Goal: Information Seeking & Learning: Learn about a topic

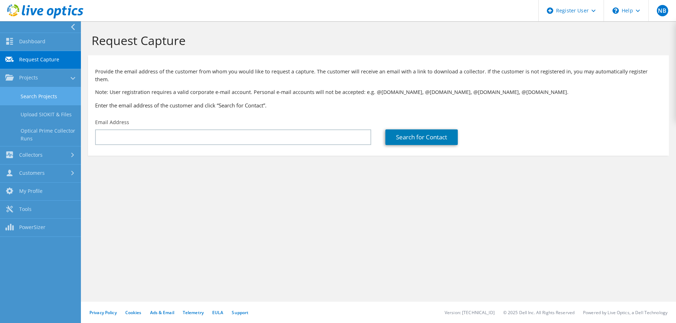
click at [44, 89] on link "Search Projects" at bounding box center [40, 96] width 81 height 18
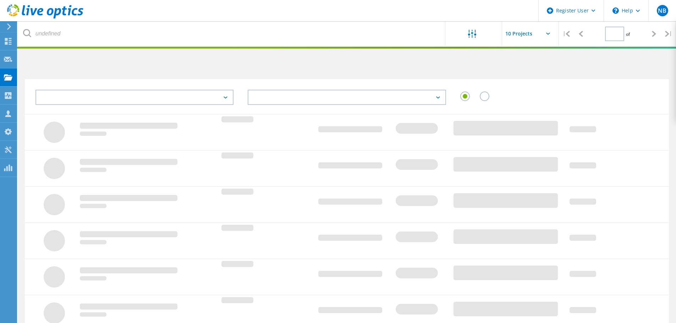
type input "1"
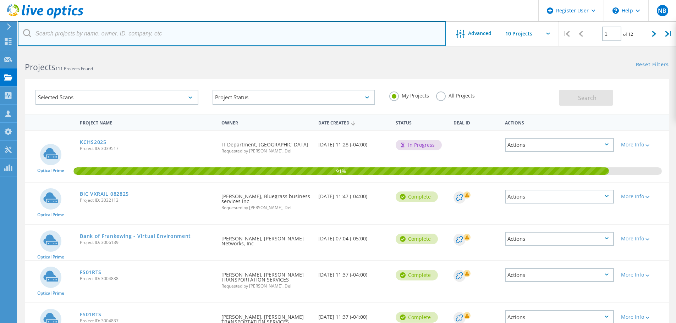
click at [178, 29] on input "text" at bounding box center [232, 33] width 428 height 25
paste input "[PERSON_NAME][EMAIL_ADDRESS][PERSON_NAME][DOMAIN_NAME]"
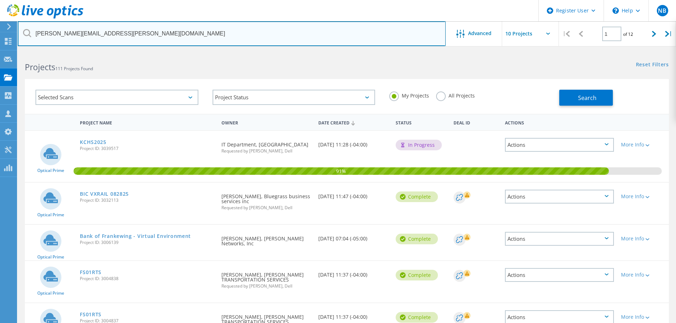
type input "[PERSON_NAME][EMAIL_ADDRESS][PERSON_NAME][DOMAIN_NAME]"
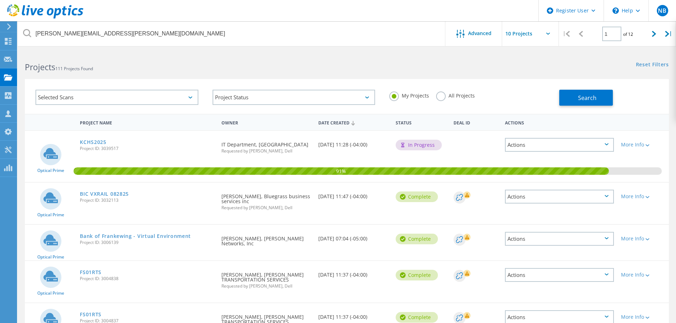
click at [440, 96] on label "All Projects" at bounding box center [455, 95] width 39 height 7
click at [0, 0] on input "All Projects" at bounding box center [0, 0] width 0 height 0
click at [545, 96] on div "My Projects All Projects" at bounding box center [470, 96] width 177 height 26
click at [552, 97] on div "My Projects All Projects" at bounding box center [470, 96] width 177 height 26
click at [562, 97] on button "Search" at bounding box center [587, 98] width 54 height 16
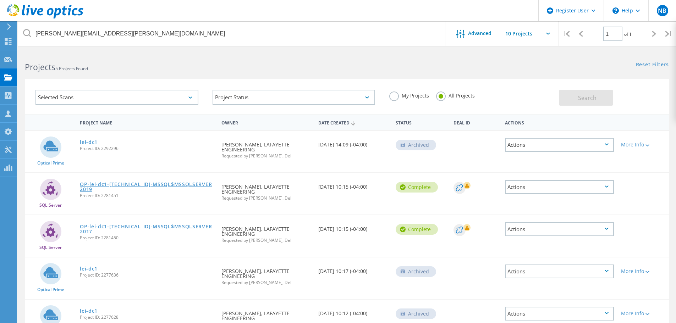
click at [117, 182] on link "OP-lei-dc1-172.16.254.6-MSSQL$MSSQLSERVER2019" at bounding box center [147, 187] width 135 height 10
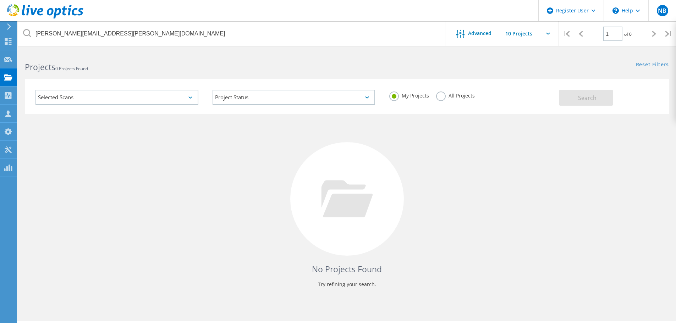
click at [441, 95] on label "All Projects" at bounding box center [455, 95] width 39 height 7
click at [0, 0] on input "All Projects" at bounding box center [0, 0] width 0 height 0
click at [575, 87] on div "Search" at bounding box center [613, 94] width 106 height 23
click at [577, 93] on button "Search" at bounding box center [587, 98] width 54 height 16
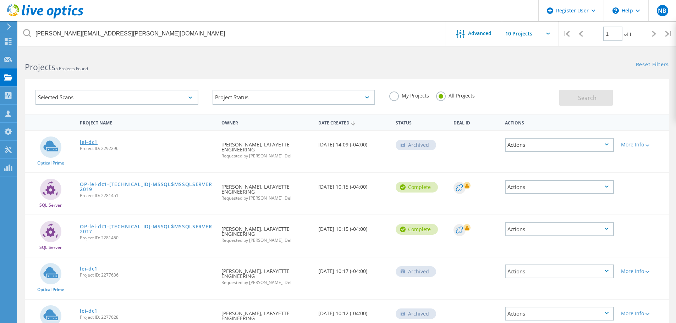
click at [86, 140] on link "lei-dc1" at bounding box center [89, 142] width 18 height 5
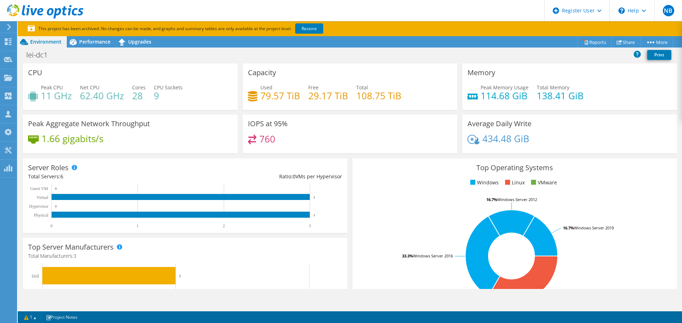
click at [300, 119] on div "IOPS at 95% 760" at bounding box center [349, 134] width 215 height 39
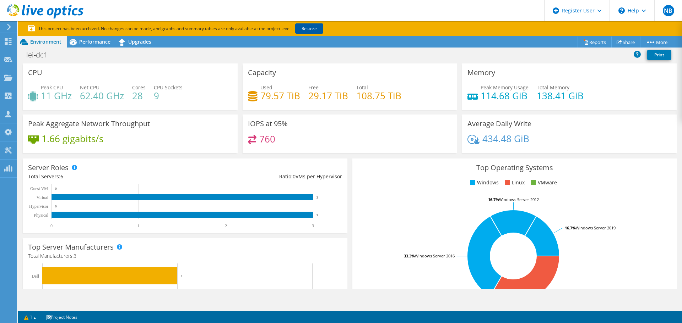
click at [320, 28] on link "Restore" at bounding box center [309, 28] width 28 height 10
